Goal: Task Accomplishment & Management: Manage account settings

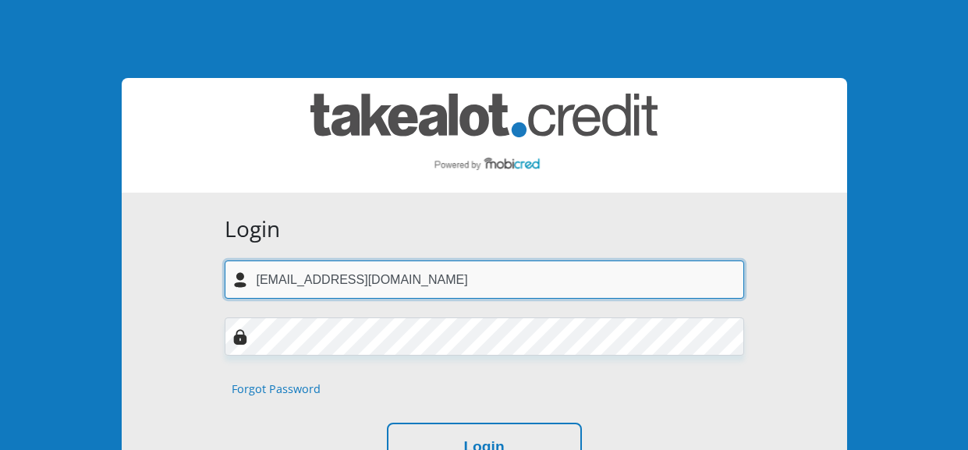
click at [395, 280] on input "[EMAIL_ADDRESS][DOMAIN_NAME]" at bounding box center [485, 280] width 520 height 38
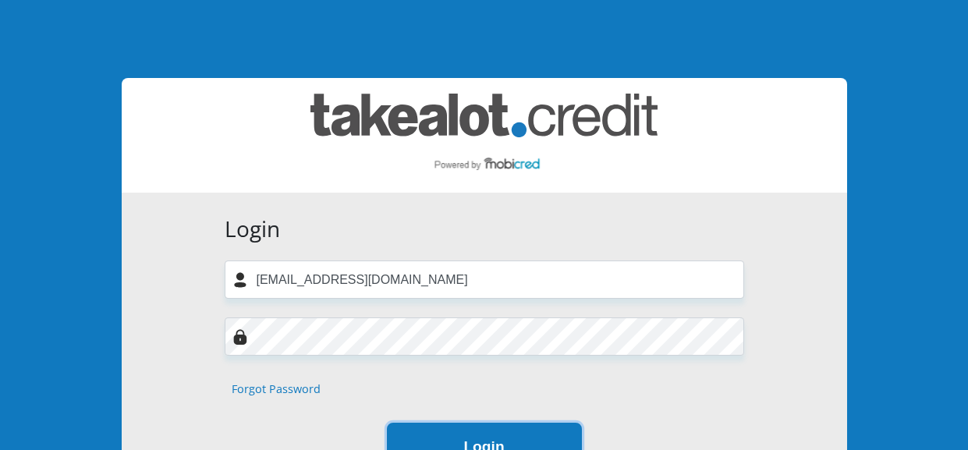
click at [429, 431] on button "Login" at bounding box center [484, 447] width 195 height 49
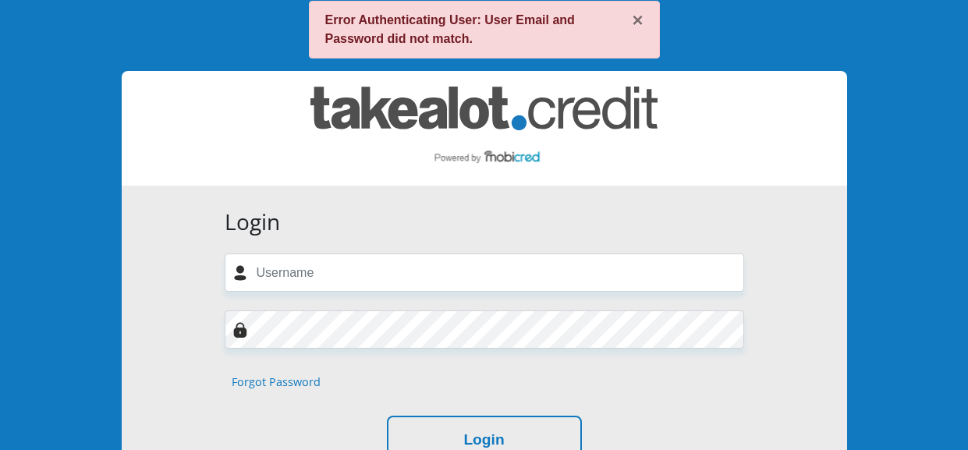
scroll to position [26, 0]
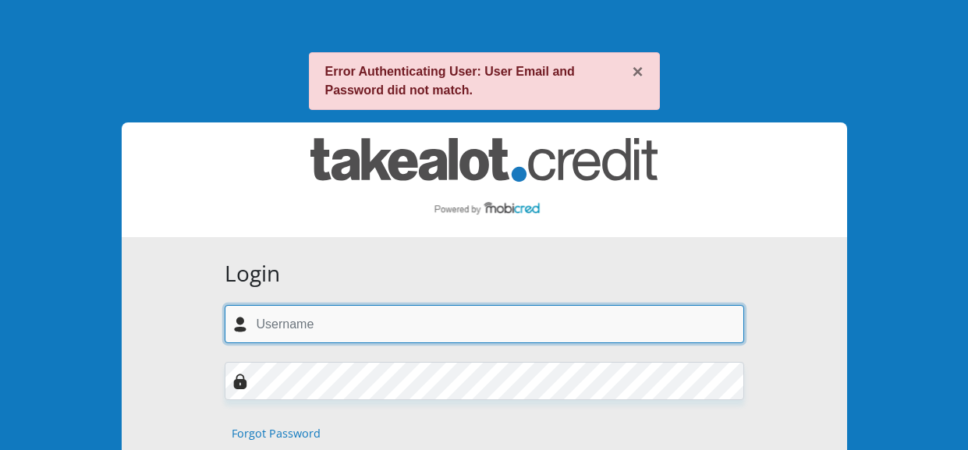
click at [270, 316] on input "text" at bounding box center [485, 324] width 520 height 38
click at [261, 319] on input "text" at bounding box center [485, 324] width 520 height 38
type input "mgabhi.vm@gmail.com"
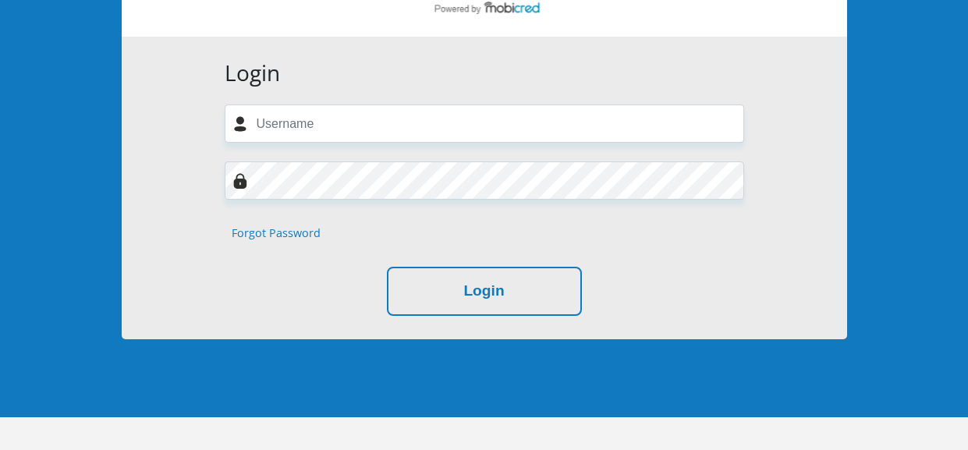
scroll to position [255, 0]
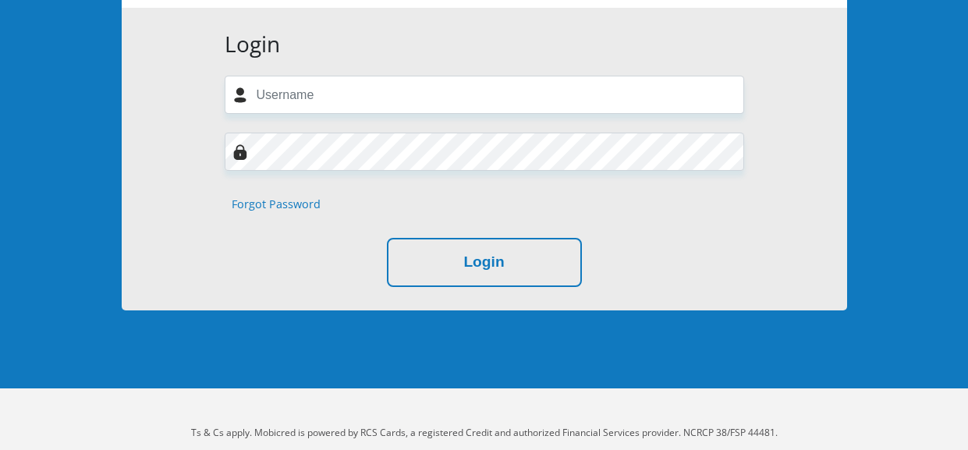
click at [279, 202] on link "Forgot Password" at bounding box center [276, 204] width 89 height 17
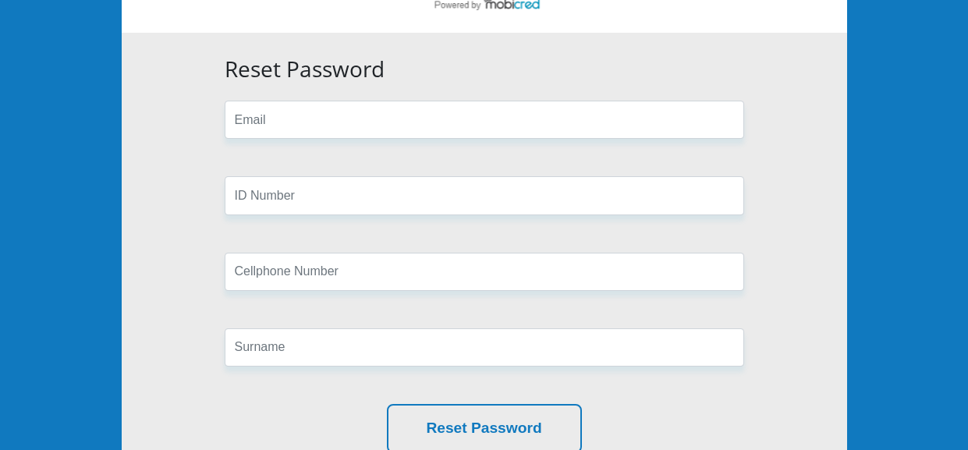
scroll to position [128, 0]
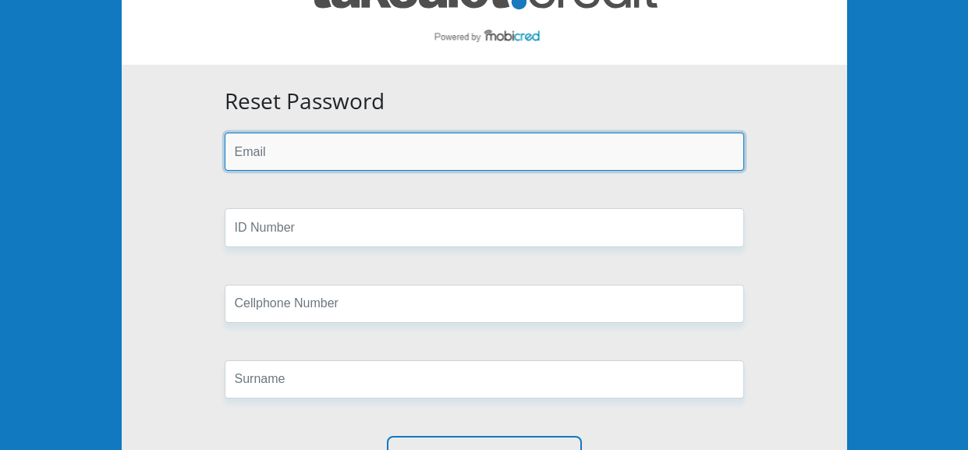
click at [251, 156] on input "email" at bounding box center [485, 152] width 520 height 38
type input "[EMAIL_ADDRESS][DOMAIN_NAME]"
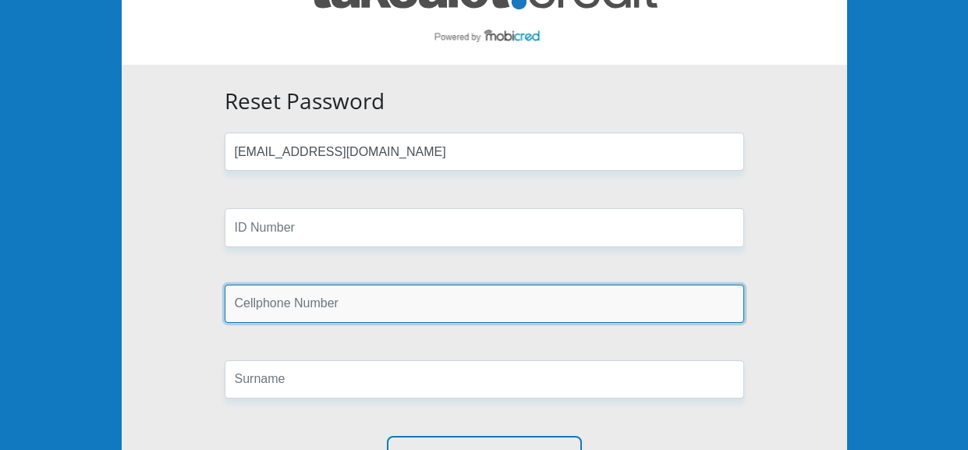
type input "0764460077"
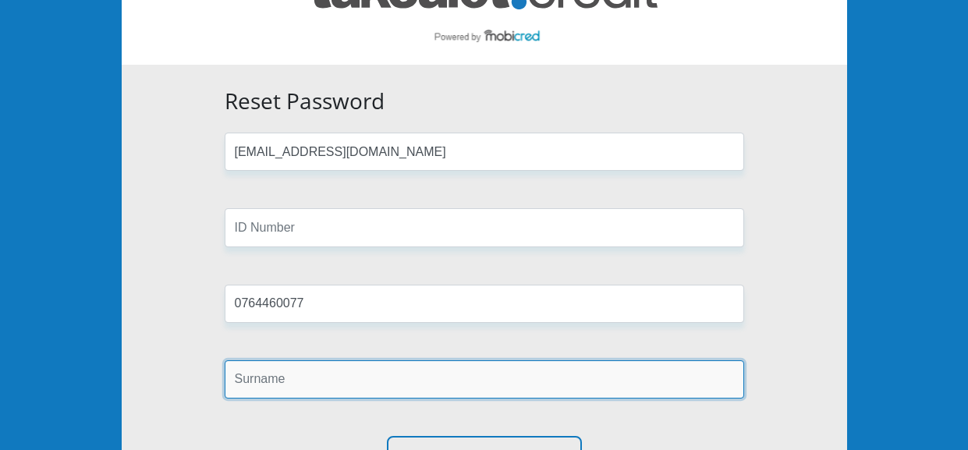
type input "Mgabhi"
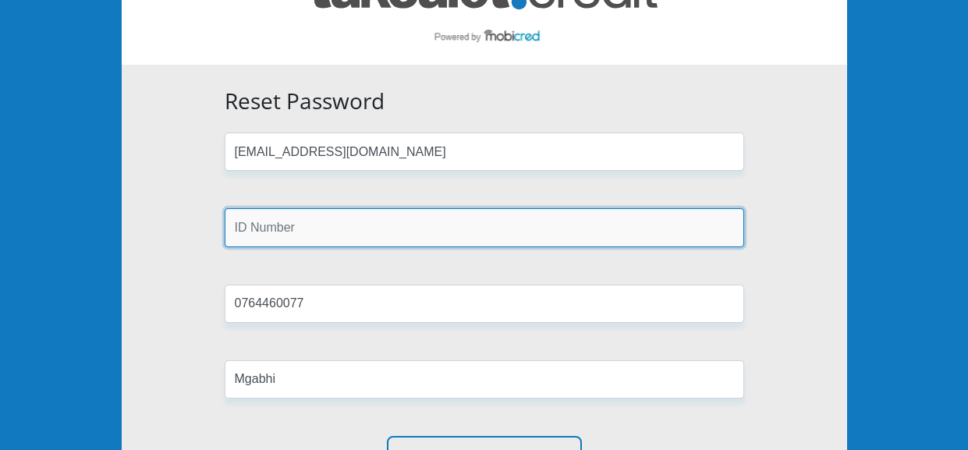
click at [256, 229] on input "text" at bounding box center [485, 227] width 520 height 38
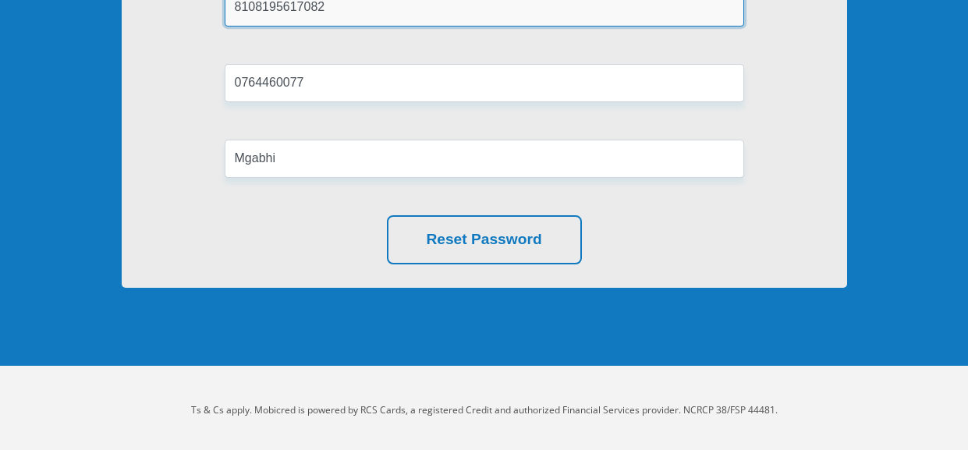
scroll to position [353, 0]
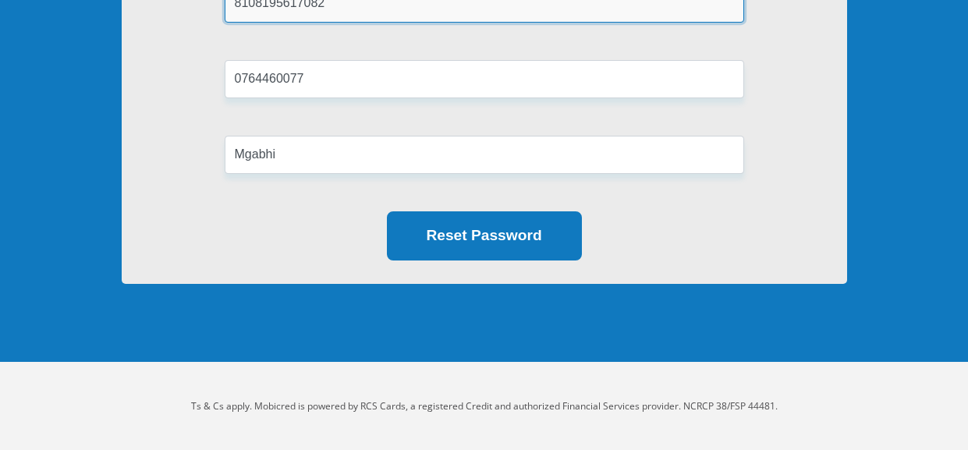
type input "8108195617082"
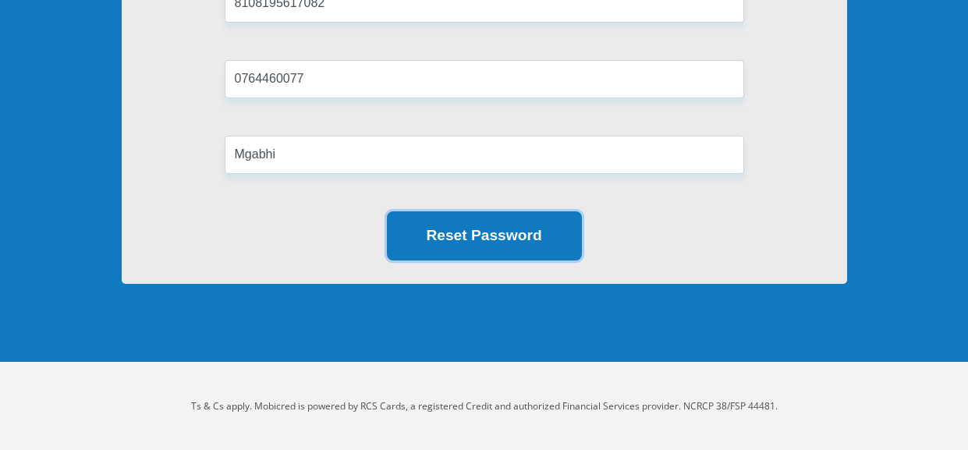
click at [449, 235] on button "Reset Password" at bounding box center [484, 235] width 195 height 49
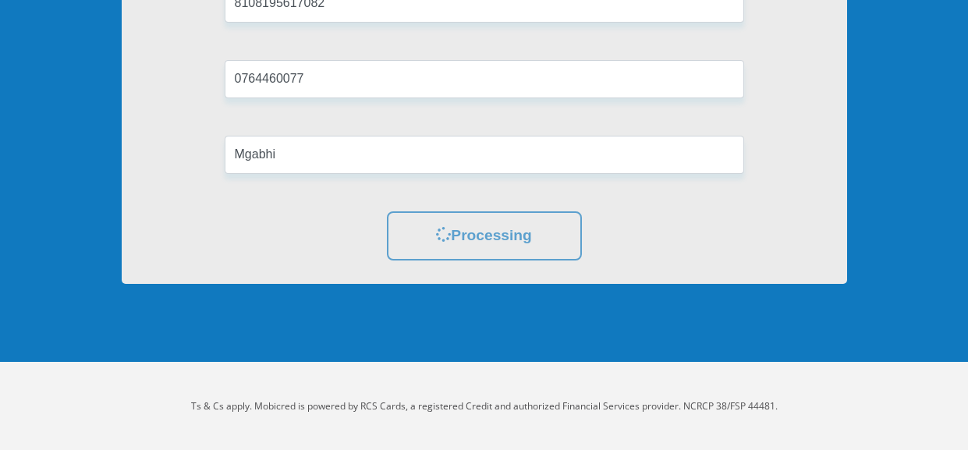
scroll to position [0, 0]
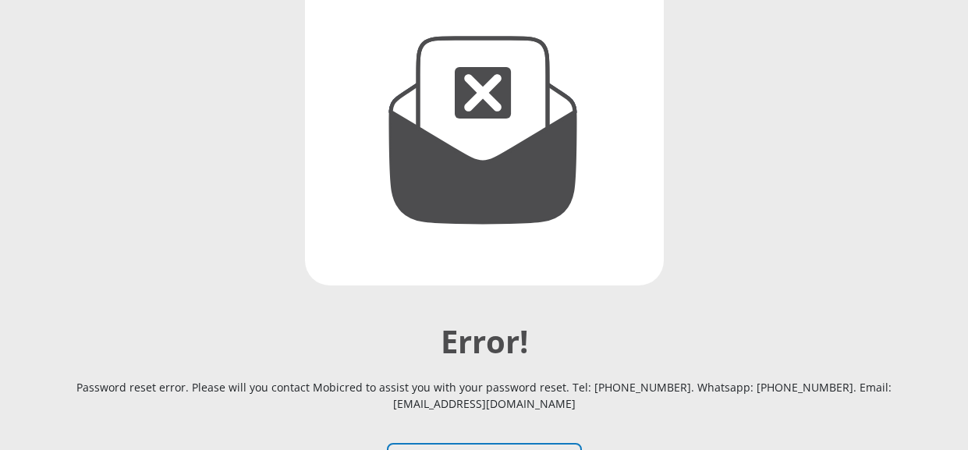
scroll to position [384, 0]
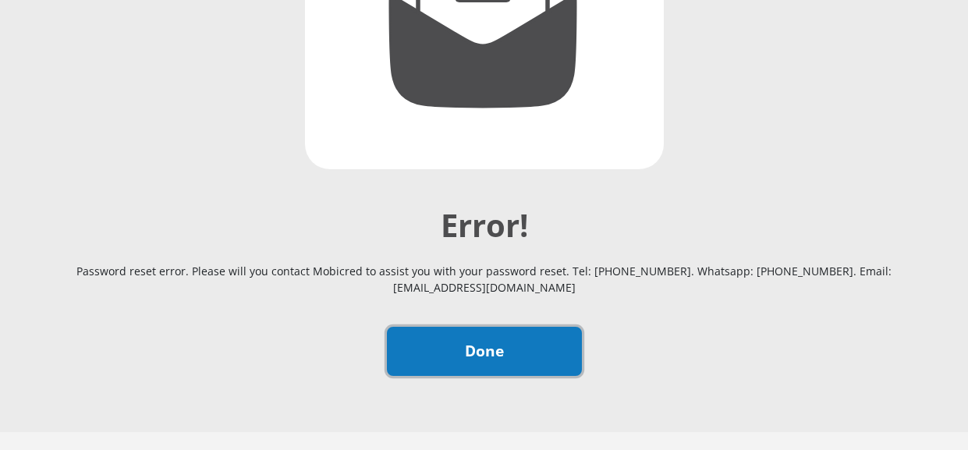
click at [466, 353] on link "Done" at bounding box center [484, 351] width 195 height 49
